Goal: Task Accomplishment & Management: Manage account settings

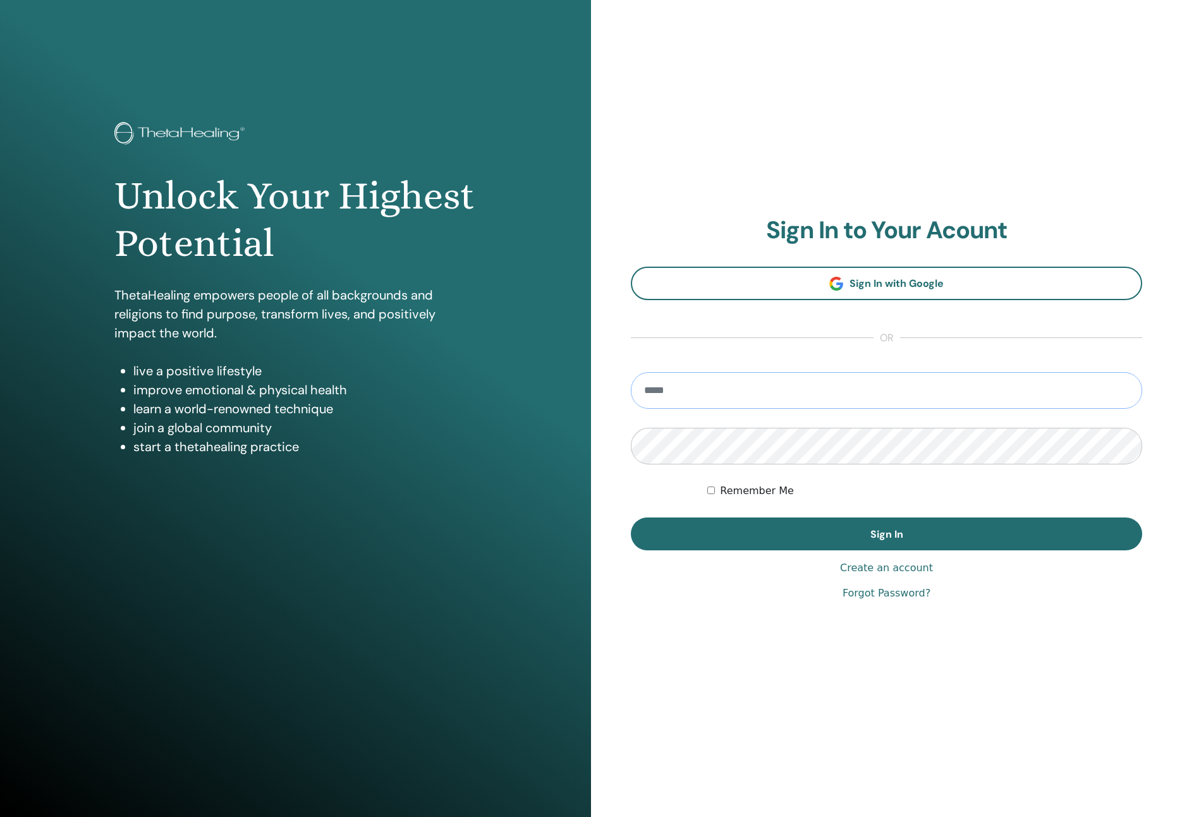
type input "**********"
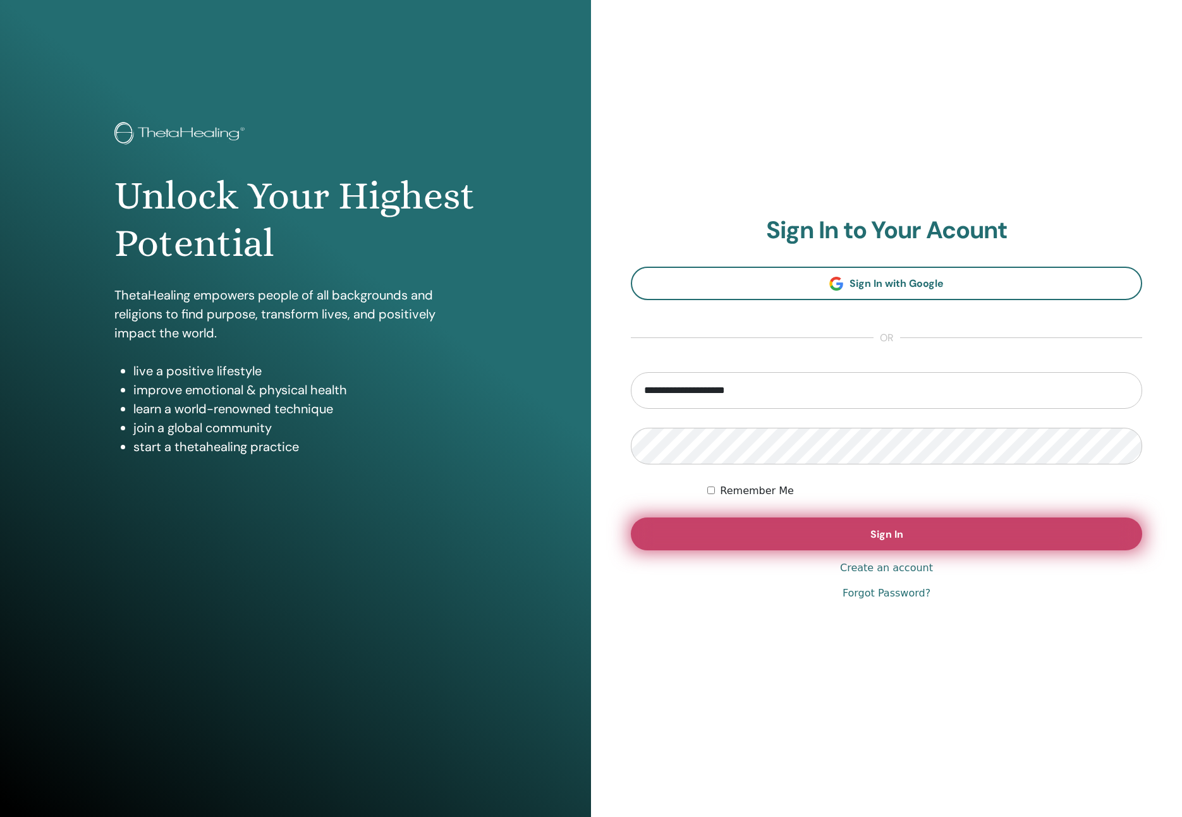
click at [728, 544] on button "Sign In" at bounding box center [886, 534] width 511 height 33
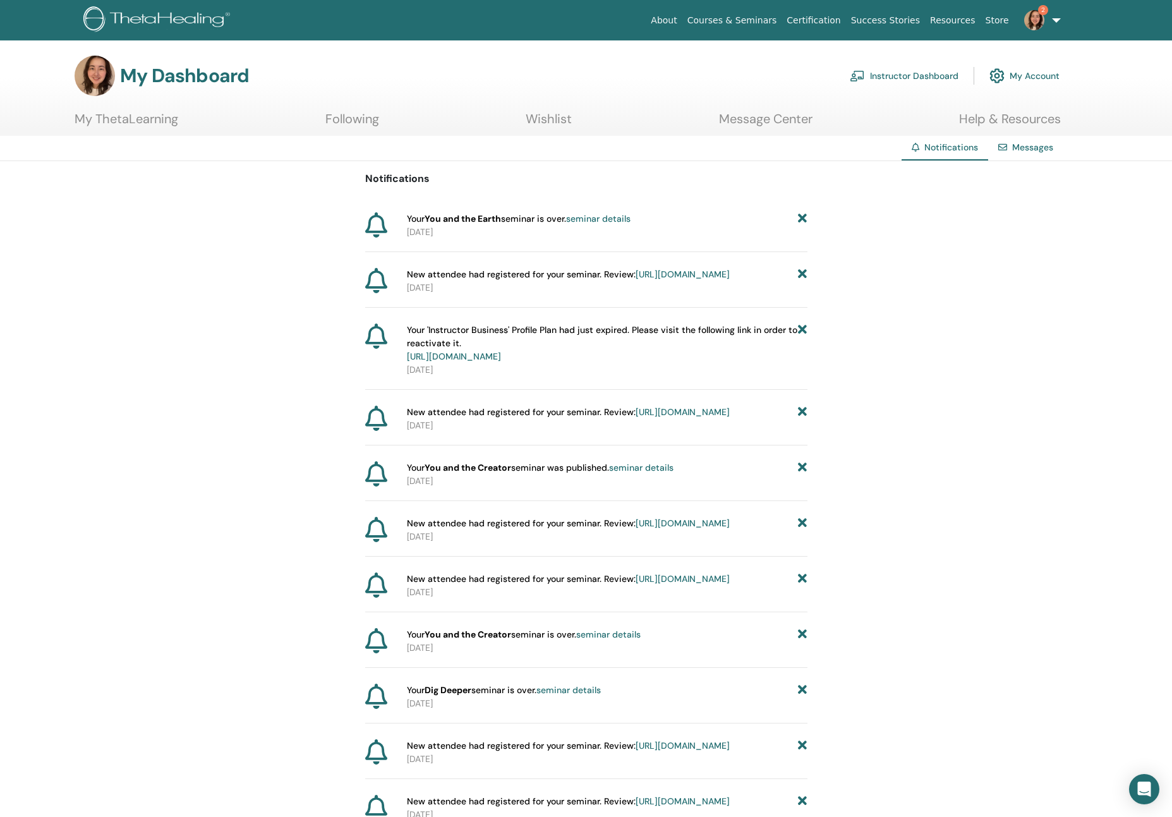
click at [607, 222] on link "seminar details" at bounding box center [598, 218] width 64 height 11
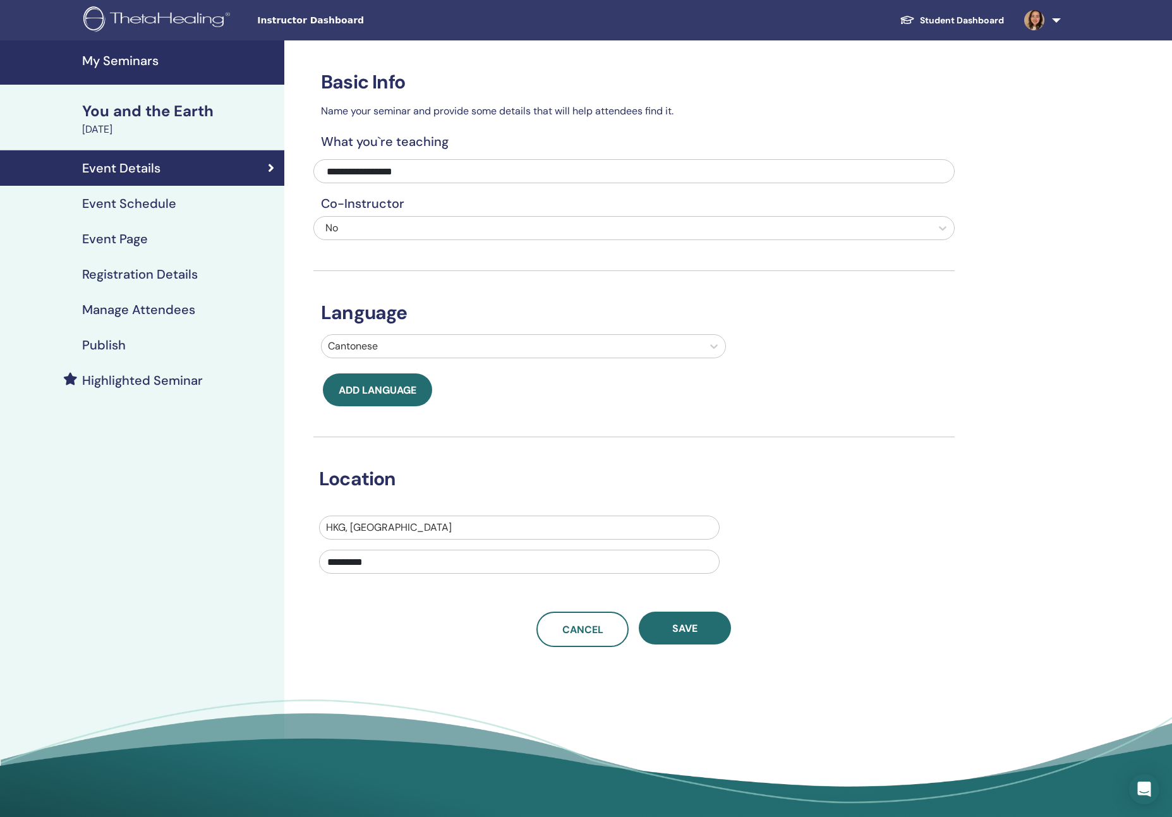
click at [174, 243] on div "Event Page" at bounding box center [142, 238] width 264 height 15
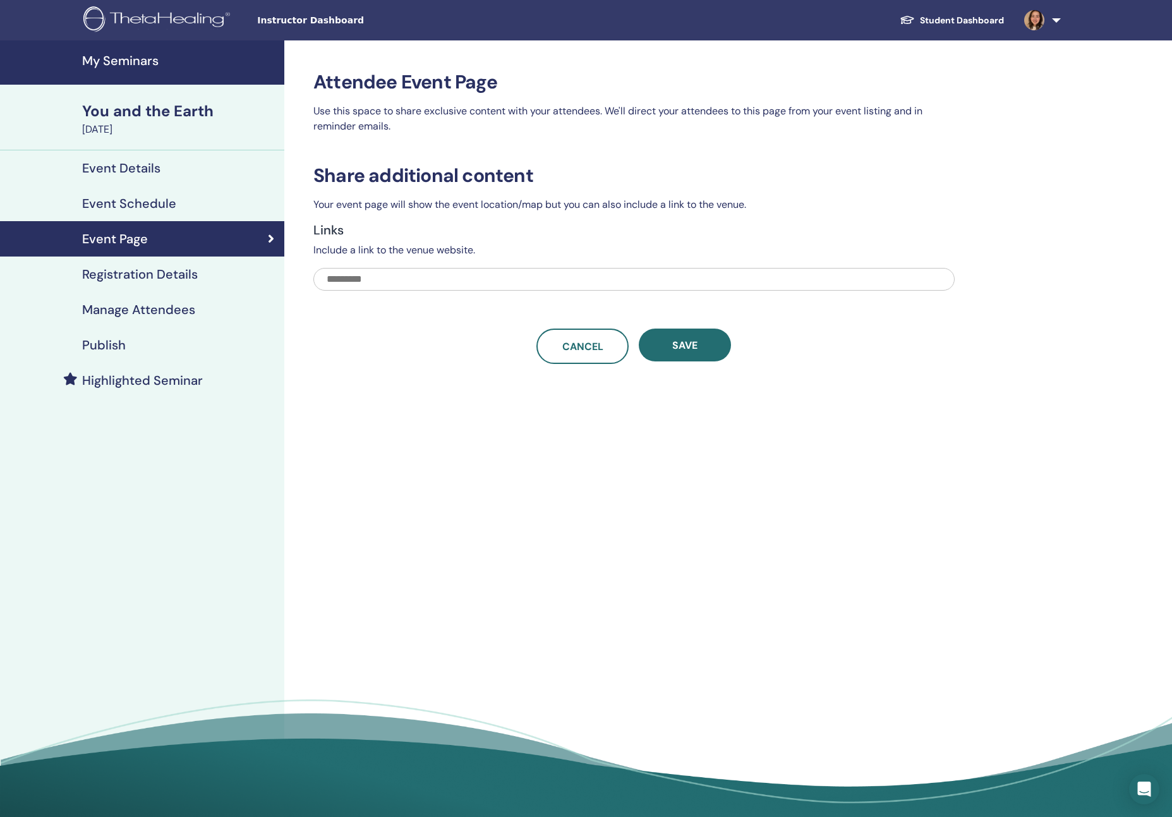
click at [178, 273] on h4 "Registration Details" at bounding box center [140, 274] width 116 height 15
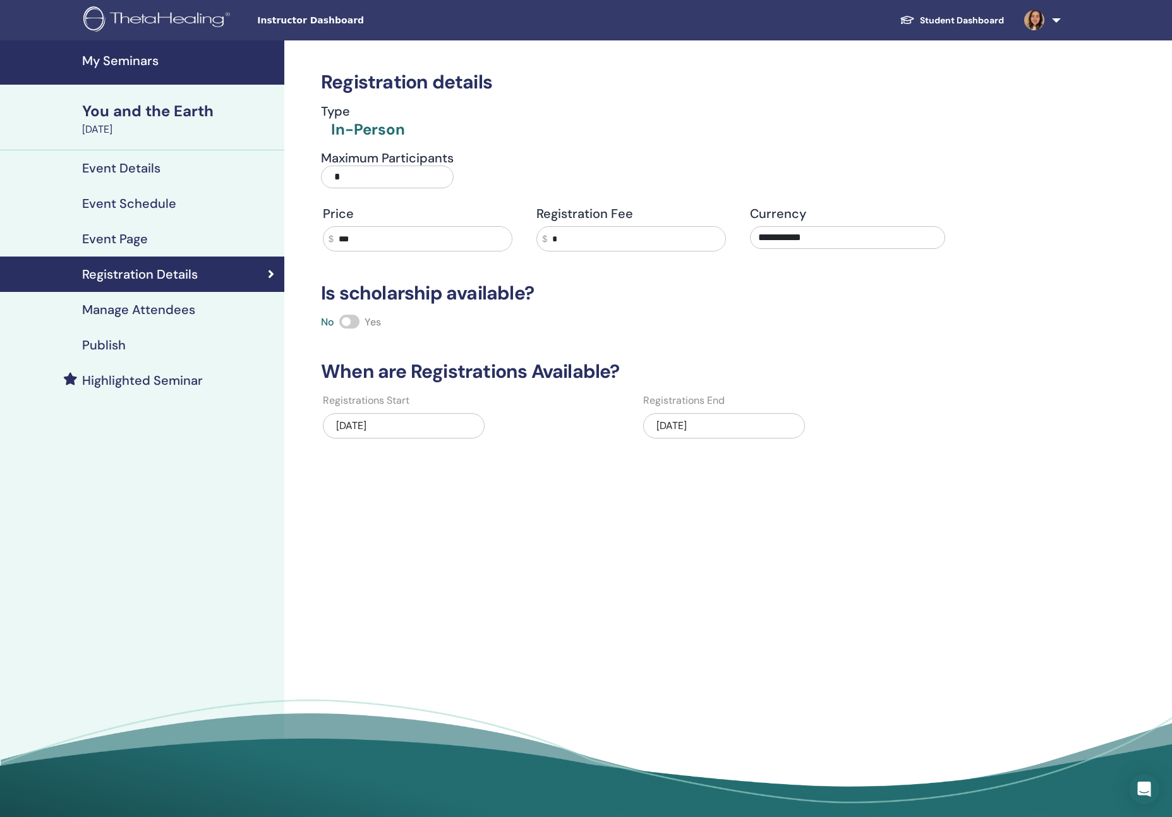
click at [173, 315] on h4 "Manage Attendees" at bounding box center [138, 309] width 113 height 15
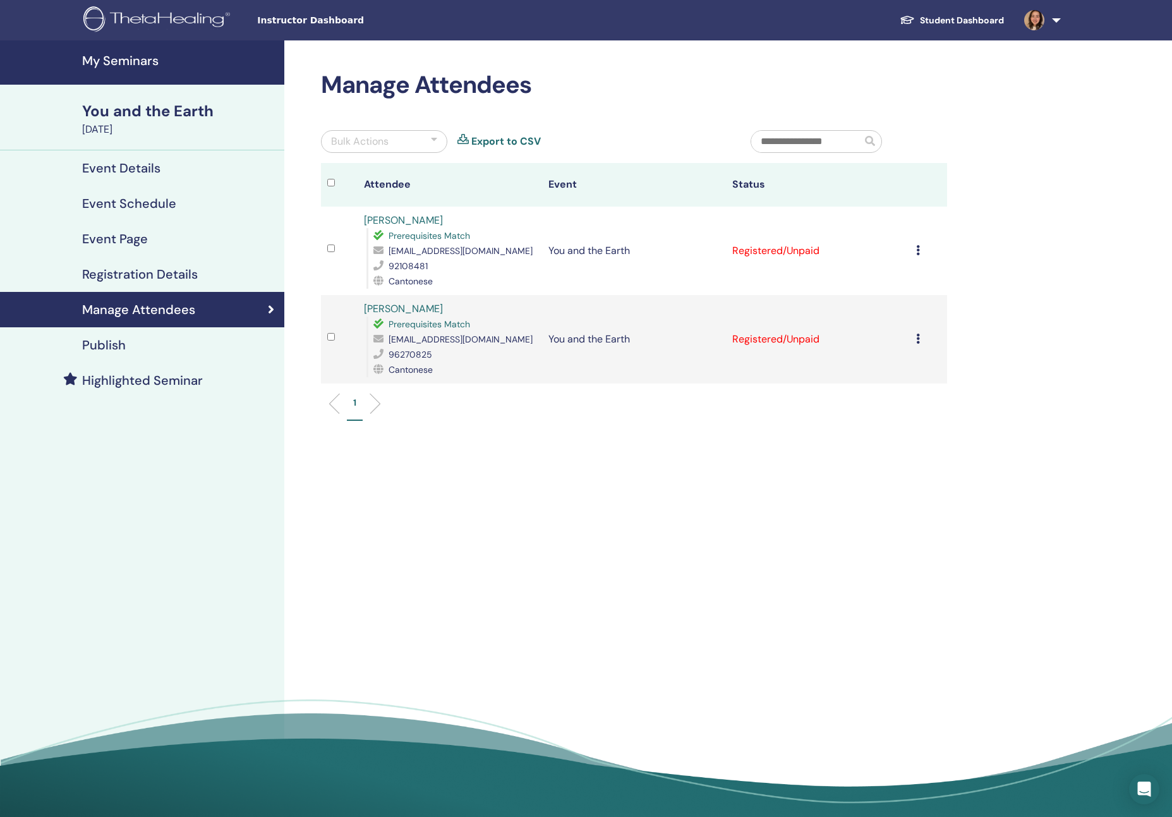
click at [918, 253] on icon at bounding box center [918, 250] width 4 height 10
click at [904, 260] on p "Cancel Registration" at bounding box center [906, 263] width 100 height 15
click at [920, 338] on icon at bounding box center [918, 339] width 4 height 10
click at [915, 350] on p "Cancel Registration" at bounding box center [909, 348] width 100 height 15
click at [127, 66] on h4 "My Seminars" at bounding box center [179, 60] width 195 height 15
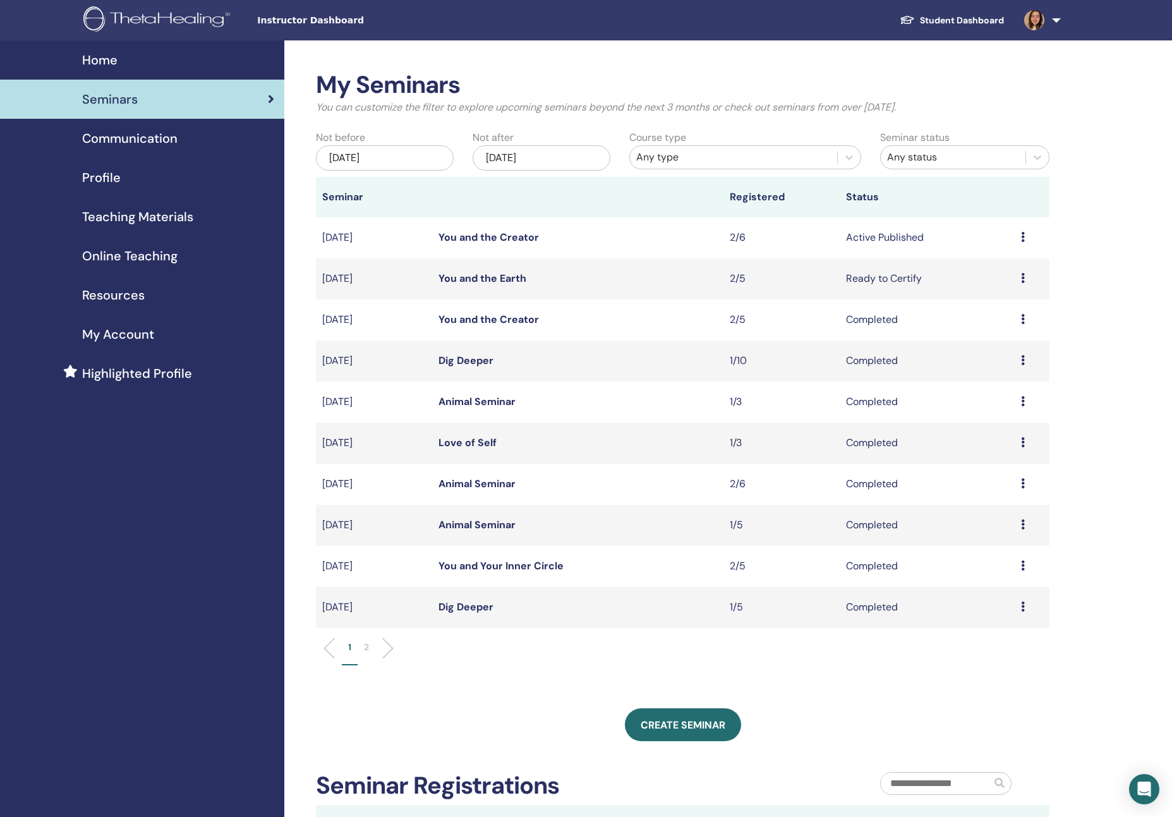
click at [1022, 239] on icon at bounding box center [1023, 237] width 4 height 10
click at [686, 250] on td "You and the Creator" at bounding box center [577, 237] width 291 height 41
click at [509, 238] on link "You and the Creator" at bounding box center [489, 237] width 100 height 13
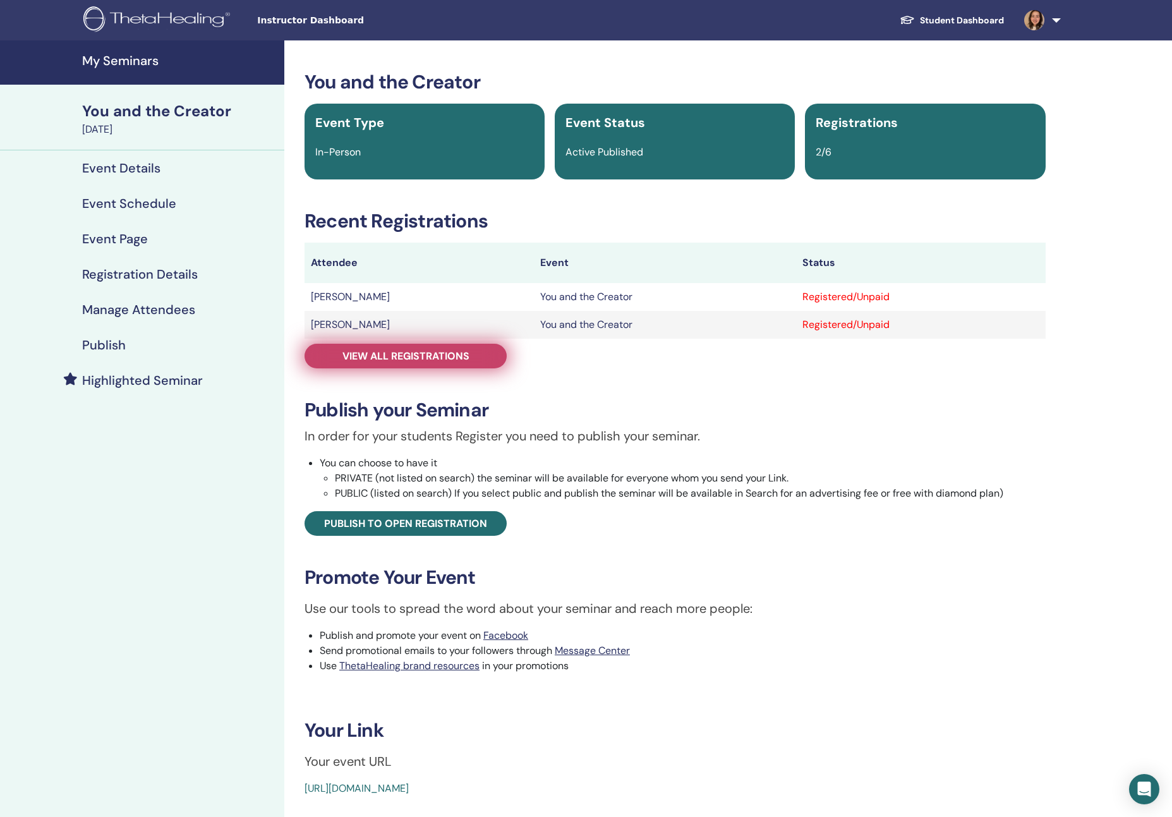
click at [437, 351] on span "View all registrations" at bounding box center [406, 356] width 127 height 13
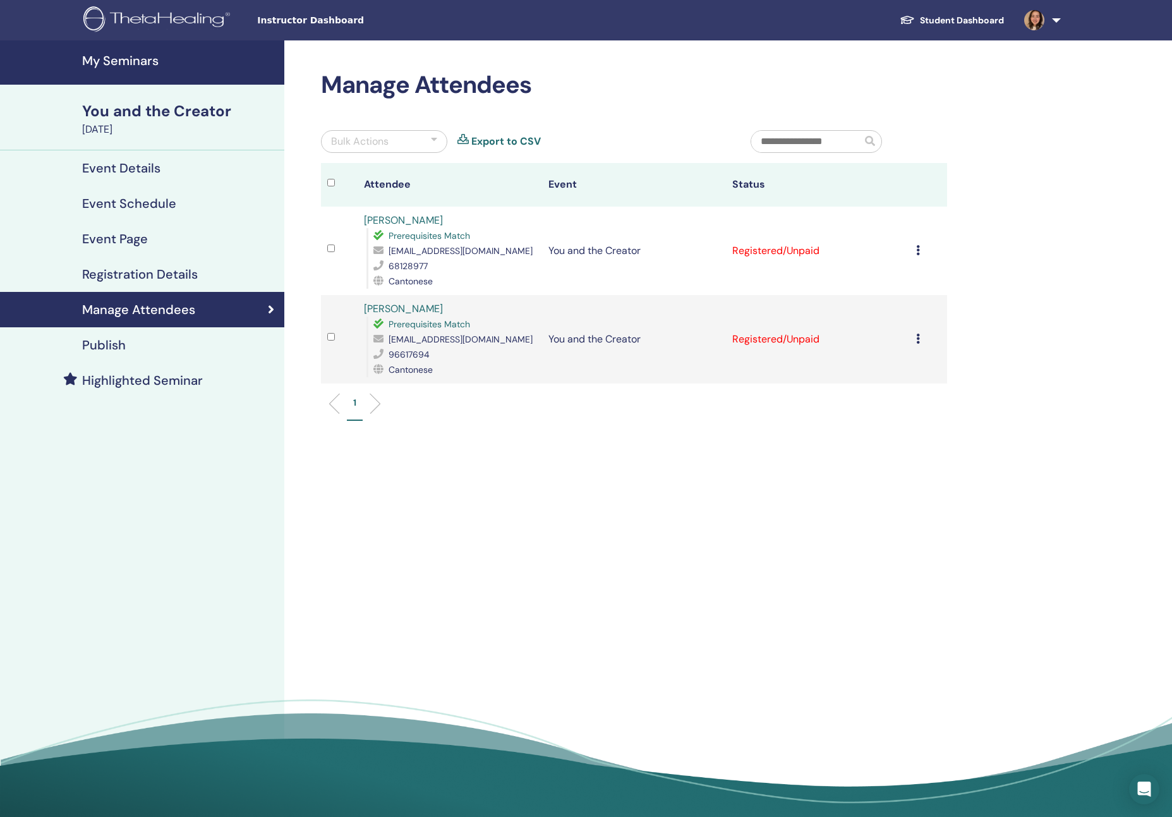
click at [918, 250] on icon at bounding box center [918, 250] width 4 height 10
click at [949, 384] on link "Download Certificate" at bounding box center [905, 381] width 98 height 13
click at [919, 339] on icon at bounding box center [918, 339] width 4 height 10
click at [924, 471] on link "Download Certificate" at bounding box center [907, 469] width 98 height 13
